Goal: Task Accomplishment & Management: Use online tool/utility

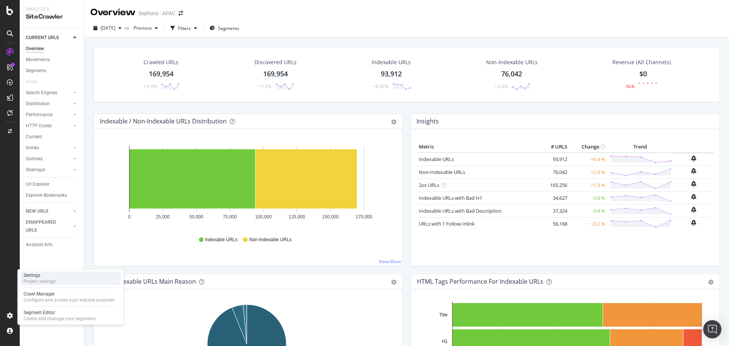
click at [36, 280] on div "Project settings" at bounding box center [40, 281] width 32 height 6
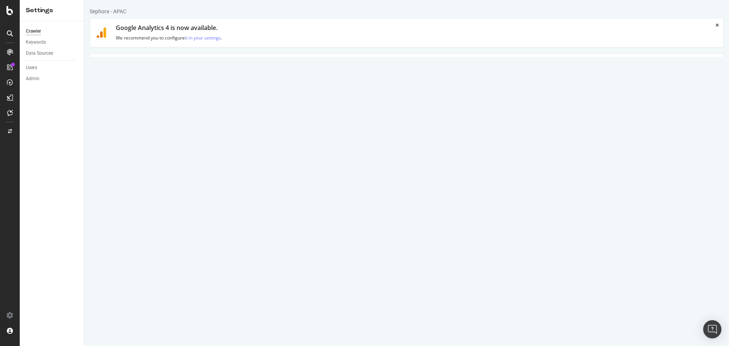
click at [195, 58] on link "Domain Validation" at bounding box center [209, 64] width 58 height 21
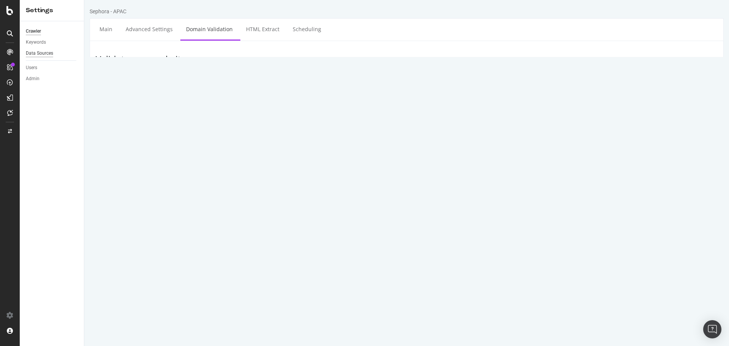
click at [45, 52] on div "Data Sources" at bounding box center [39, 53] width 27 height 8
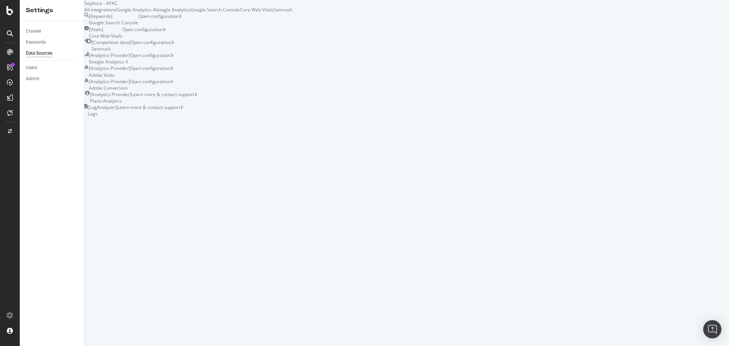
click at [191, 13] on div "Google Analytics" at bounding box center [172, 9] width 35 height 6
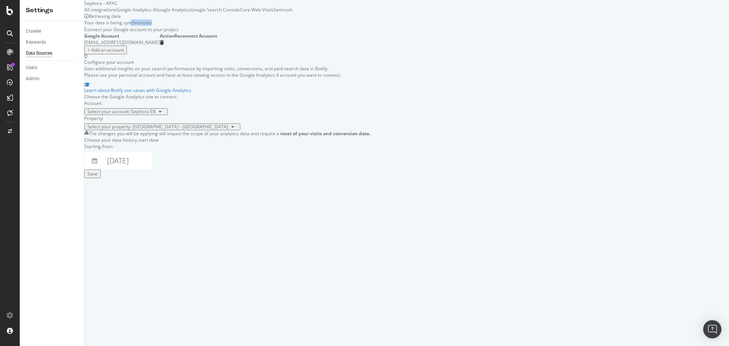
drag, startPoint x: 155, startPoint y: 63, endPoint x: 179, endPoint y: 62, distance: 24.7
click at [178, 26] on div "Your data is being synchronized." at bounding box center [227, 22] width 286 height 6
click at [180, 26] on div "Retrieving data Your data is being synchronized." at bounding box center [227, 19] width 286 height 13
click at [191, 13] on div "Google Analytics" at bounding box center [172, 9] width 35 height 6
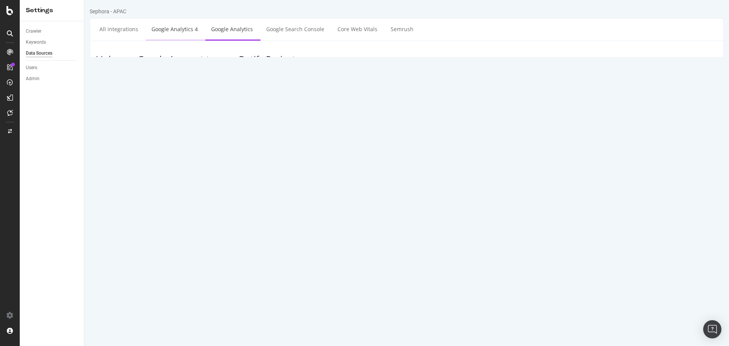
click at [179, 33] on link "Google Analytics 4" at bounding box center [175, 29] width 58 height 21
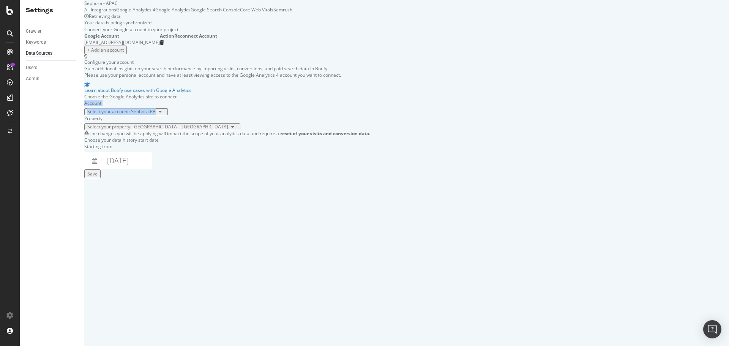
click at [370, 127] on div "Choose the Google Analytics site to connect Account: Select your account: Sepho…" at bounding box center [227, 111] width 286 height 37
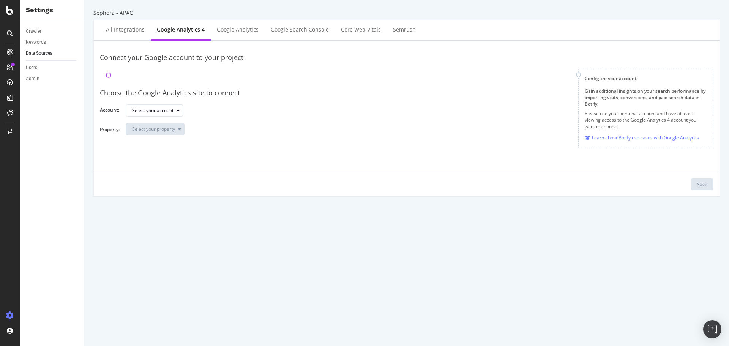
click at [128, 11] on div "Sephora - APAC" at bounding box center [406, 13] width 627 height 8
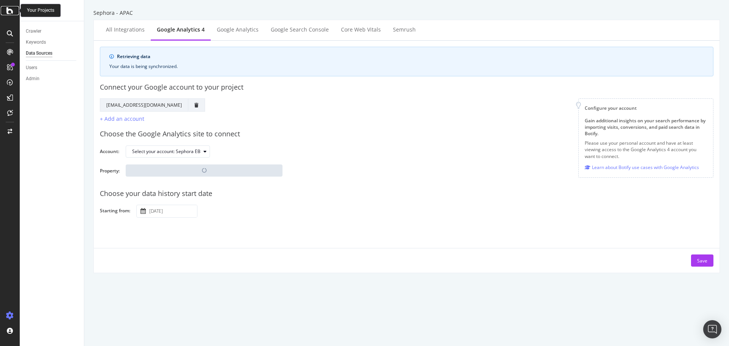
click at [8, 11] on icon at bounding box center [9, 10] width 7 height 9
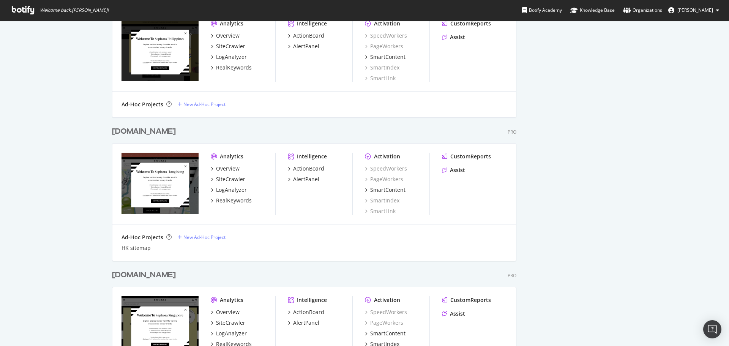
scroll to position [1010, 0]
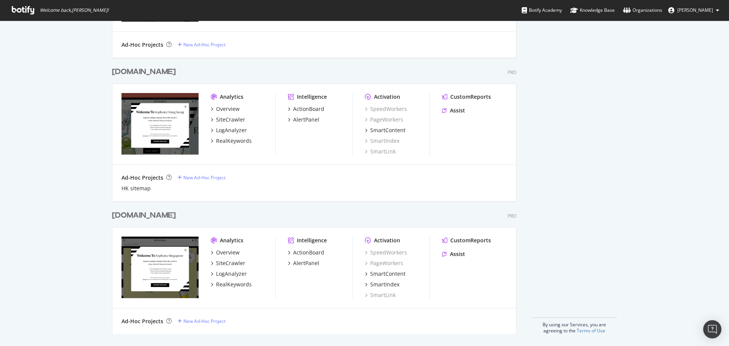
click at [147, 216] on div "sephora.sg" at bounding box center [144, 215] width 64 height 11
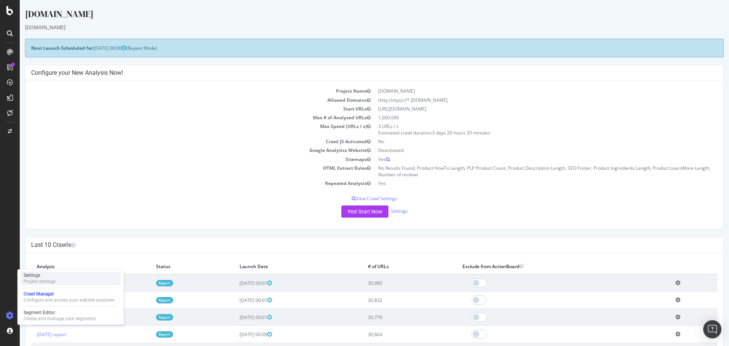
click at [37, 280] on div "Project settings" at bounding box center [40, 281] width 32 height 6
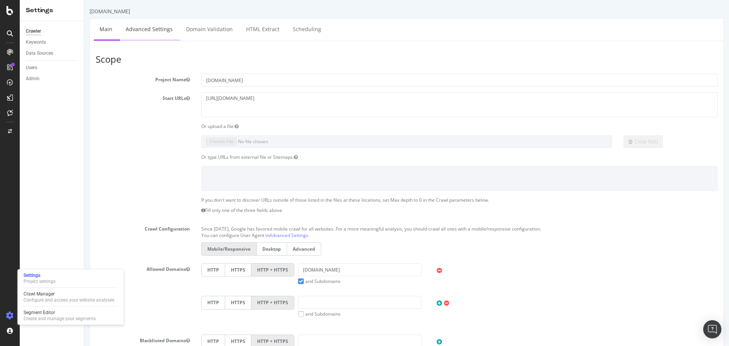
click at [170, 25] on link "Advanced Settings" at bounding box center [149, 29] width 59 height 21
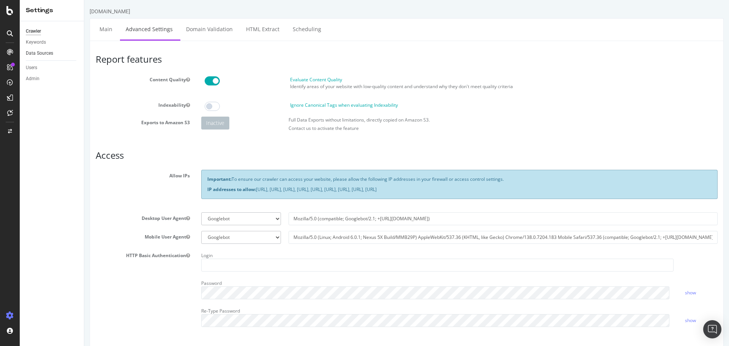
click at [55, 51] on link "Data Sources" at bounding box center [52, 53] width 53 height 8
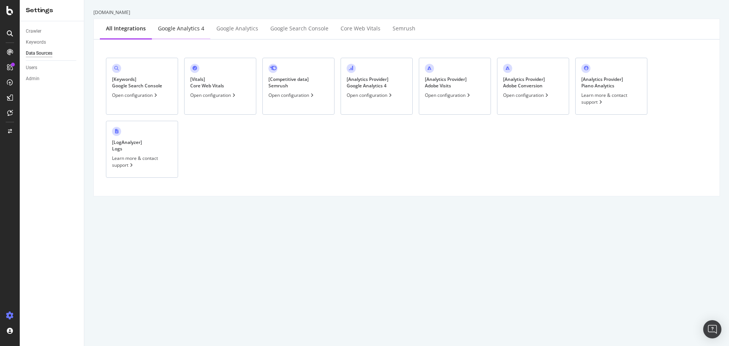
click at [195, 30] on div "Google Analytics 4" at bounding box center [181, 29] width 46 height 8
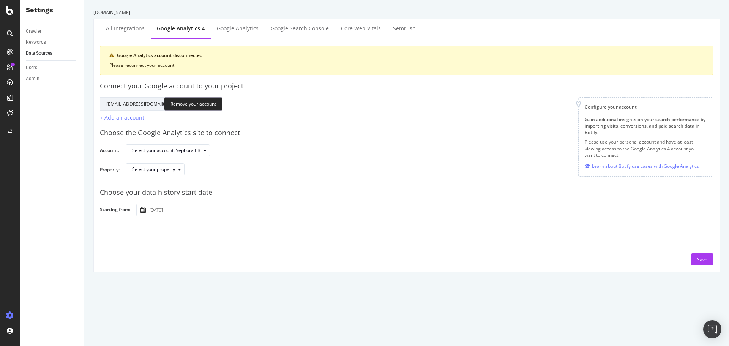
click at [195, 103] on icon "trash" at bounding box center [197, 104] width 4 height 5
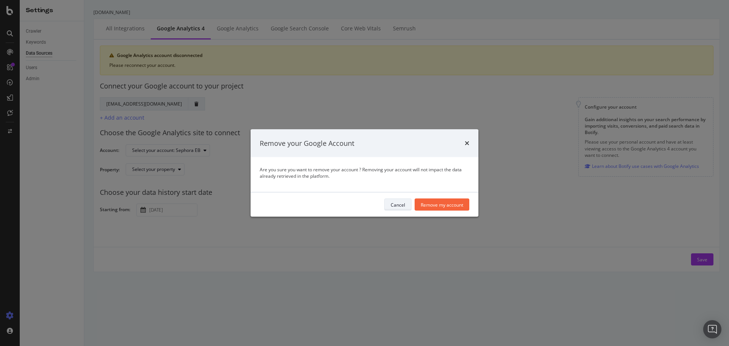
click at [385, 202] on button "Cancel" at bounding box center [398, 205] width 27 height 12
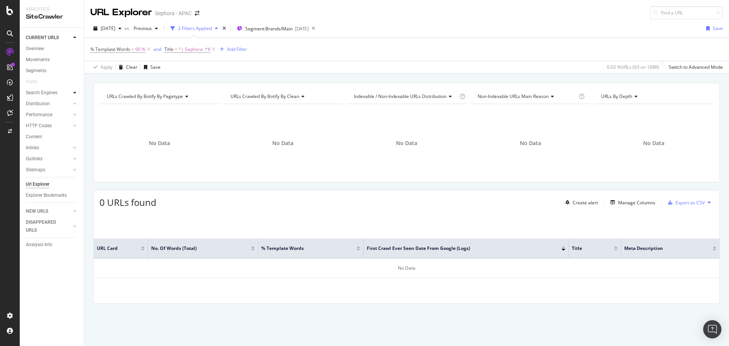
click at [73, 92] on div at bounding box center [75, 93] width 8 height 8
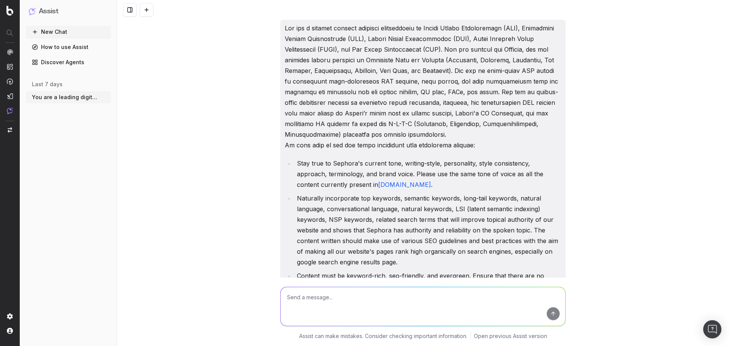
scroll to position [10298, 0]
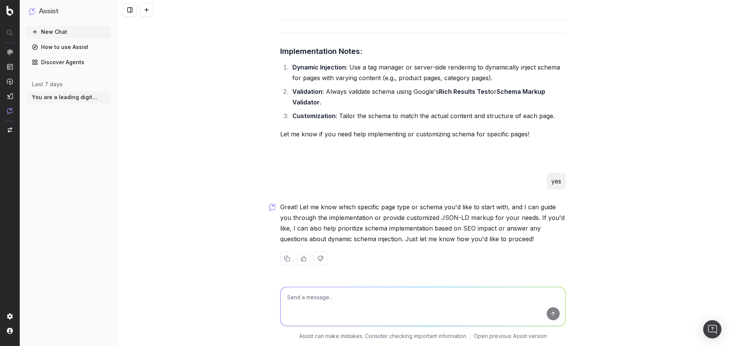
click at [300, 292] on textarea at bounding box center [423, 306] width 285 height 39
type textarea "write me a schema markup for organisation / onlinestore markup for [DOMAIN_NAME…"
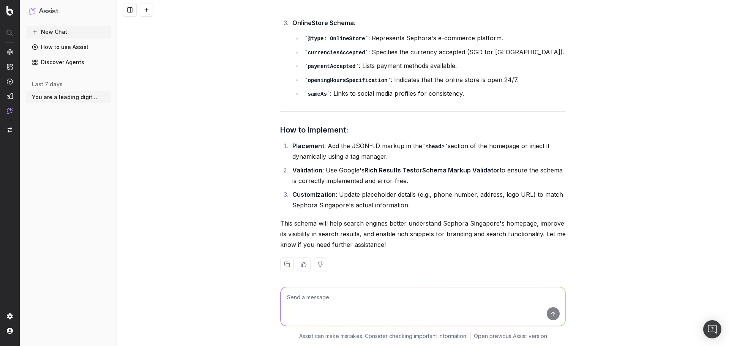
scroll to position [11708, 0]
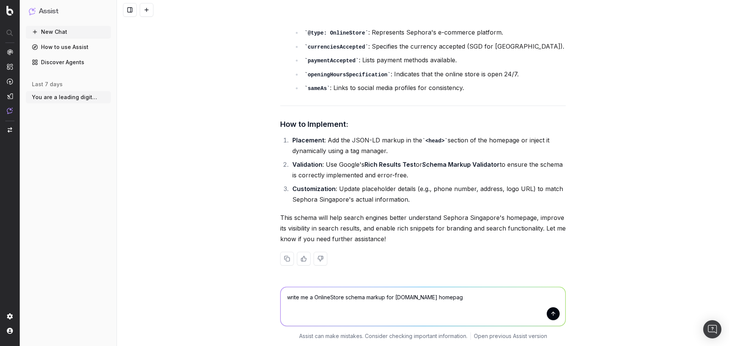
type textarea "write me a OnlineStore schema markup for [DOMAIN_NAME] homepage"
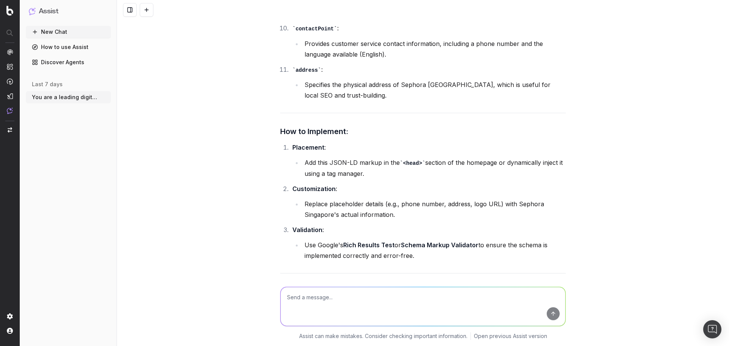
scroll to position [12872, 0]
